Goal: Navigation & Orientation: Find specific page/section

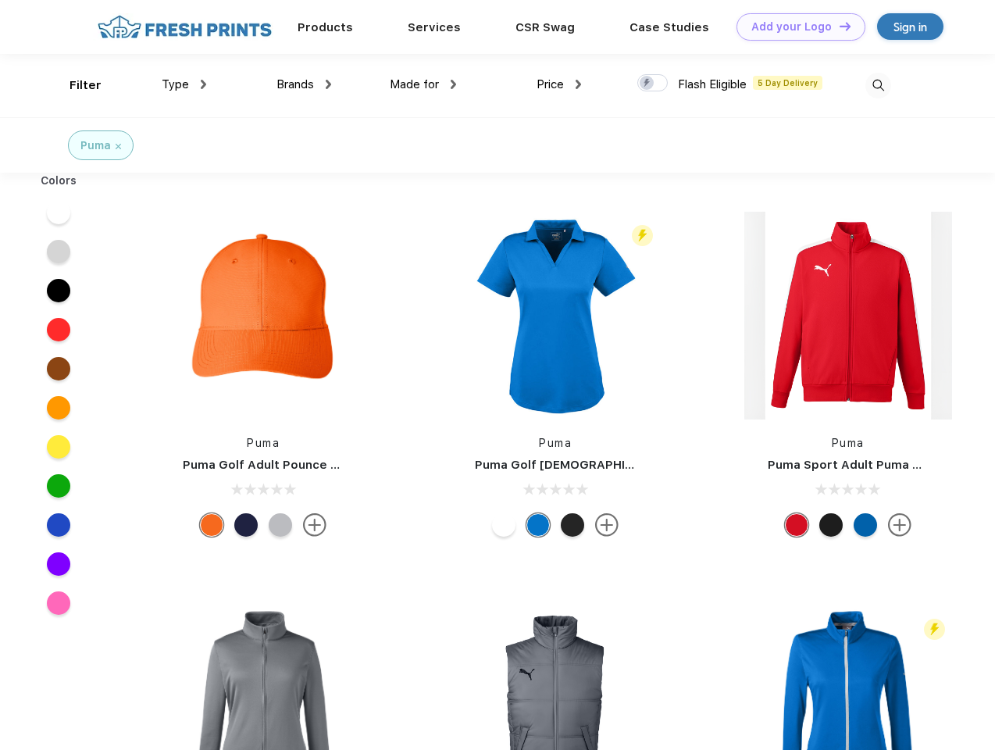
click at [795, 27] on link "Add your Logo Design Tool" at bounding box center [801, 26] width 129 height 27
click at [0, 0] on div "Design Tool" at bounding box center [0, 0] width 0 height 0
click at [838, 26] on link "Add your Logo Design Tool" at bounding box center [801, 26] width 129 height 27
click at [75, 85] on div "Filter" at bounding box center [86, 86] width 32 height 18
click at [184, 84] on span "Type" at bounding box center [175, 84] width 27 height 14
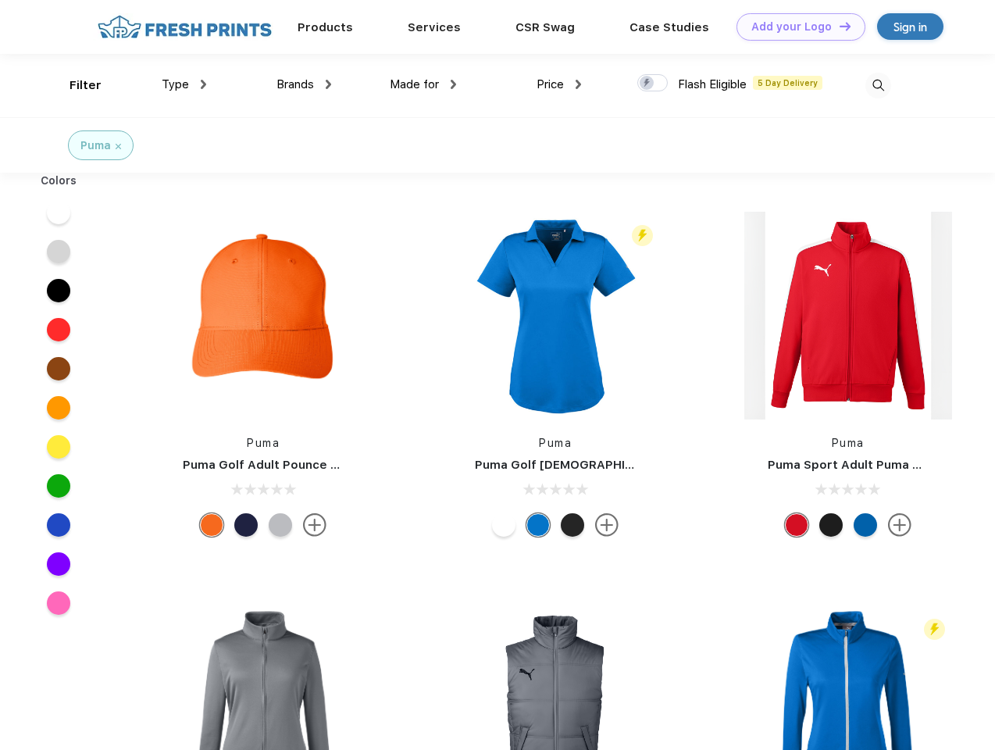
click at [304, 84] on span "Brands" at bounding box center [295, 84] width 37 height 14
click at [423, 84] on span "Made for" at bounding box center [414, 84] width 49 height 14
click at [559, 84] on span "Price" at bounding box center [550, 84] width 27 height 14
click at [653, 84] on div at bounding box center [652, 82] width 30 height 17
click at [648, 84] on input "checkbox" at bounding box center [642, 78] width 10 height 10
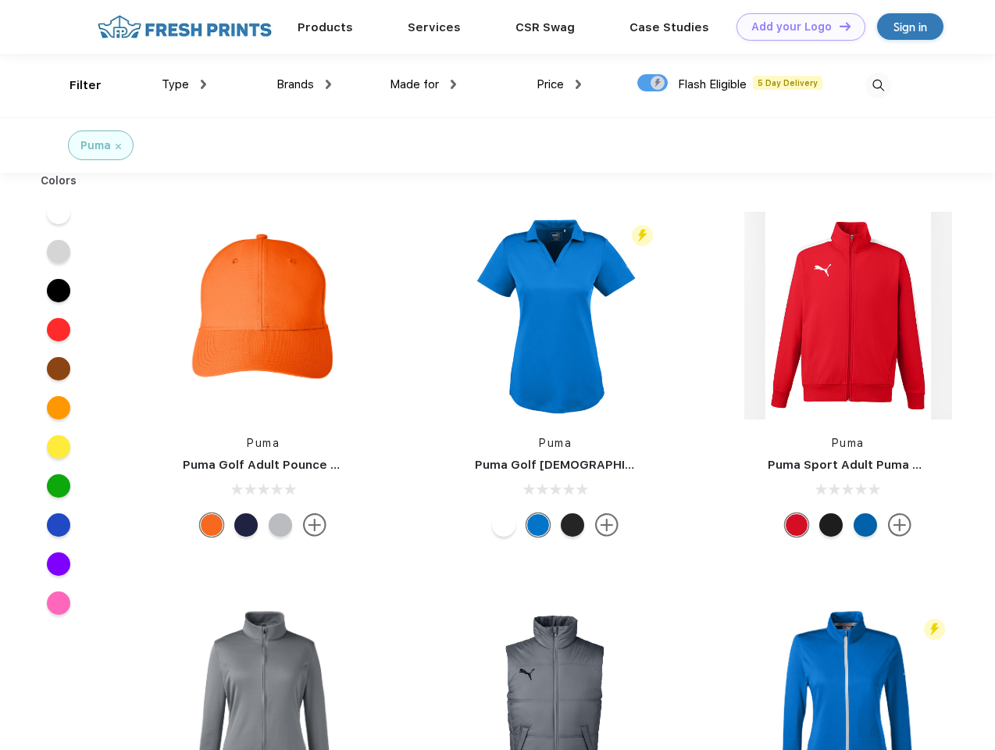
click at [878, 85] on img at bounding box center [879, 86] width 26 height 26
